Goal: Task Accomplishment & Management: Manage account settings

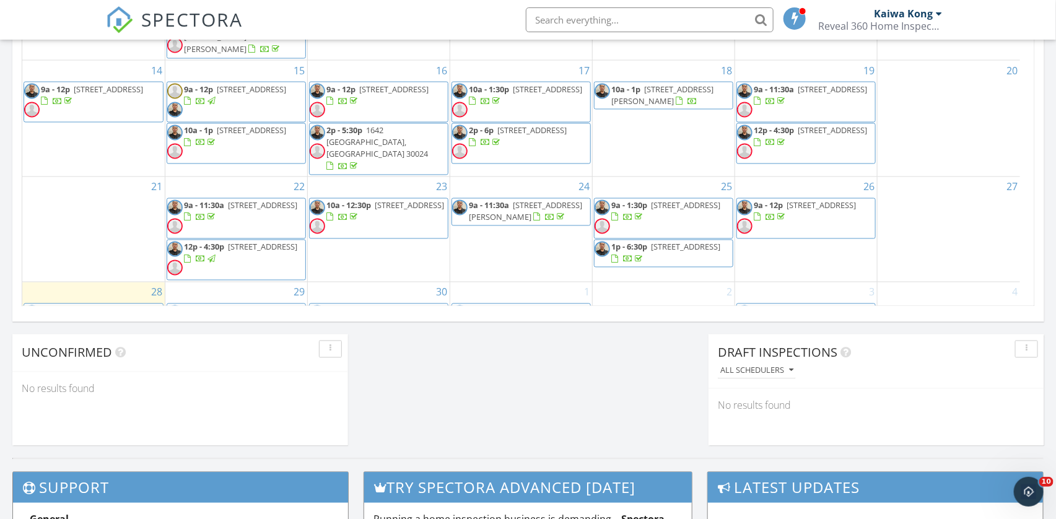
scroll to position [1156, 1084]
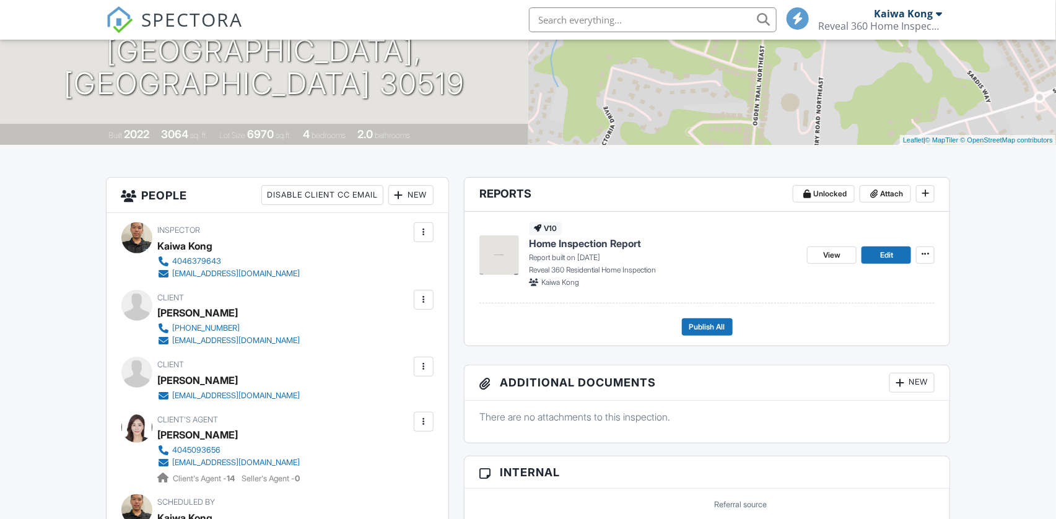
click at [409, 194] on div "New" at bounding box center [411, 195] width 45 height 20
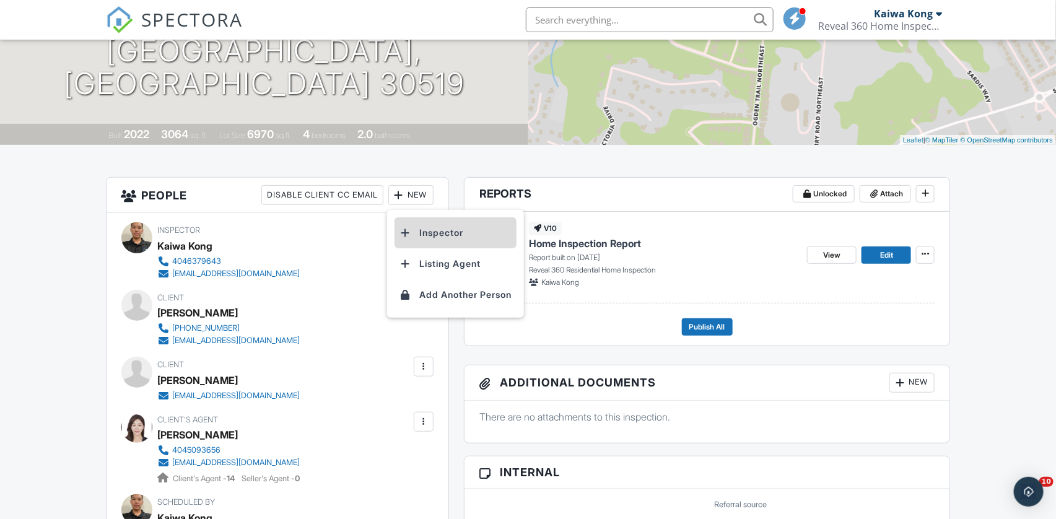
click at [419, 230] on li "Inspector" at bounding box center [456, 232] width 122 height 31
click at [0, 0] on div "Add Inspector ▼ Mike Le Mike Le Mike Le Your inspector options have been reorde…" at bounding box center [0, 0] width 0 height 0
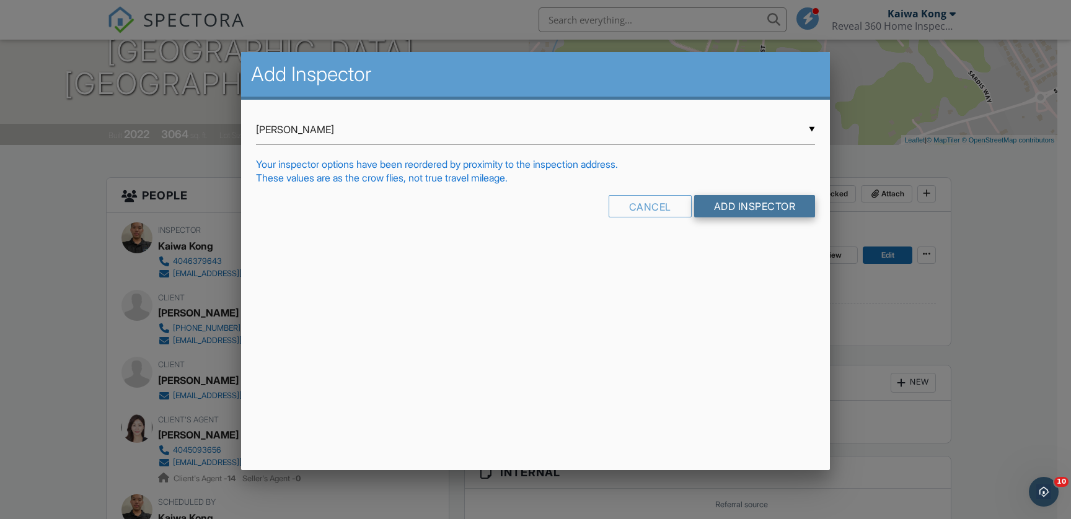
click at [747, 210] on input "Add Inspector" at bounding box center [754, 206] width 121 height 22
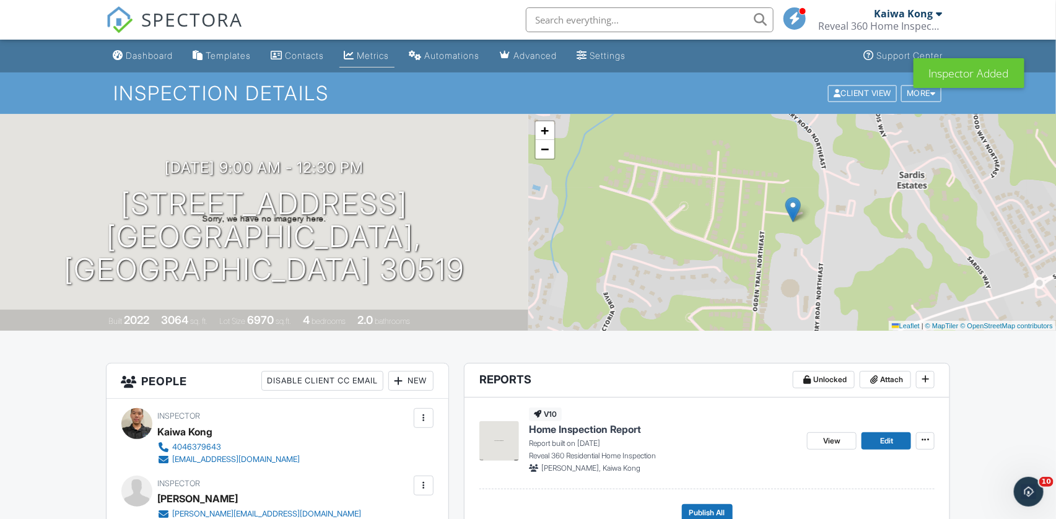
click at [369, 55] on div "Metrics" at bounding box center [374, 55] width 32 height 11
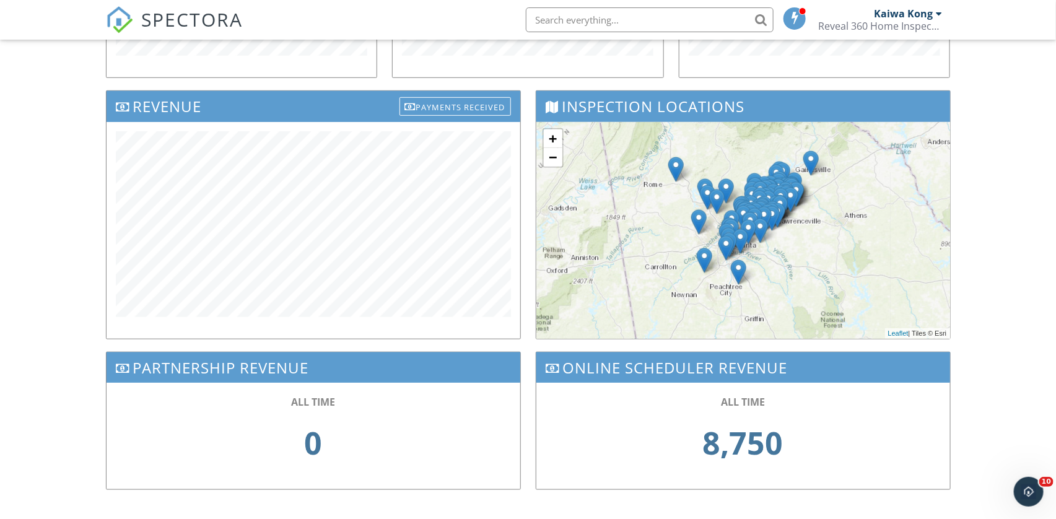
scroll to position [387, 0]
